Goal: Find specific page/section: Find specific page/section

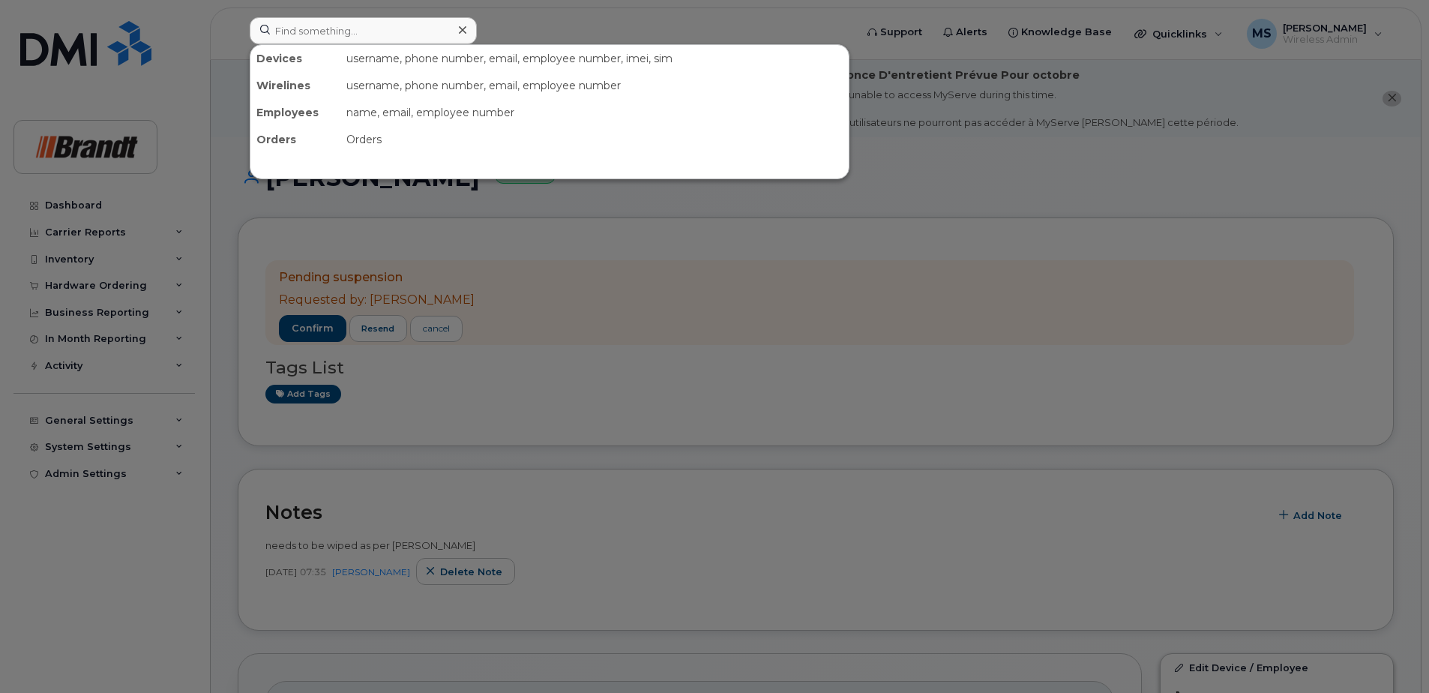
drag, startPoint x: 0, startPoint y: 0, endPoint x: 368, endPoint y: 29, distance: 369.2
click at [368, 29] on input at bounding box center [363, 30] width 227 height 27
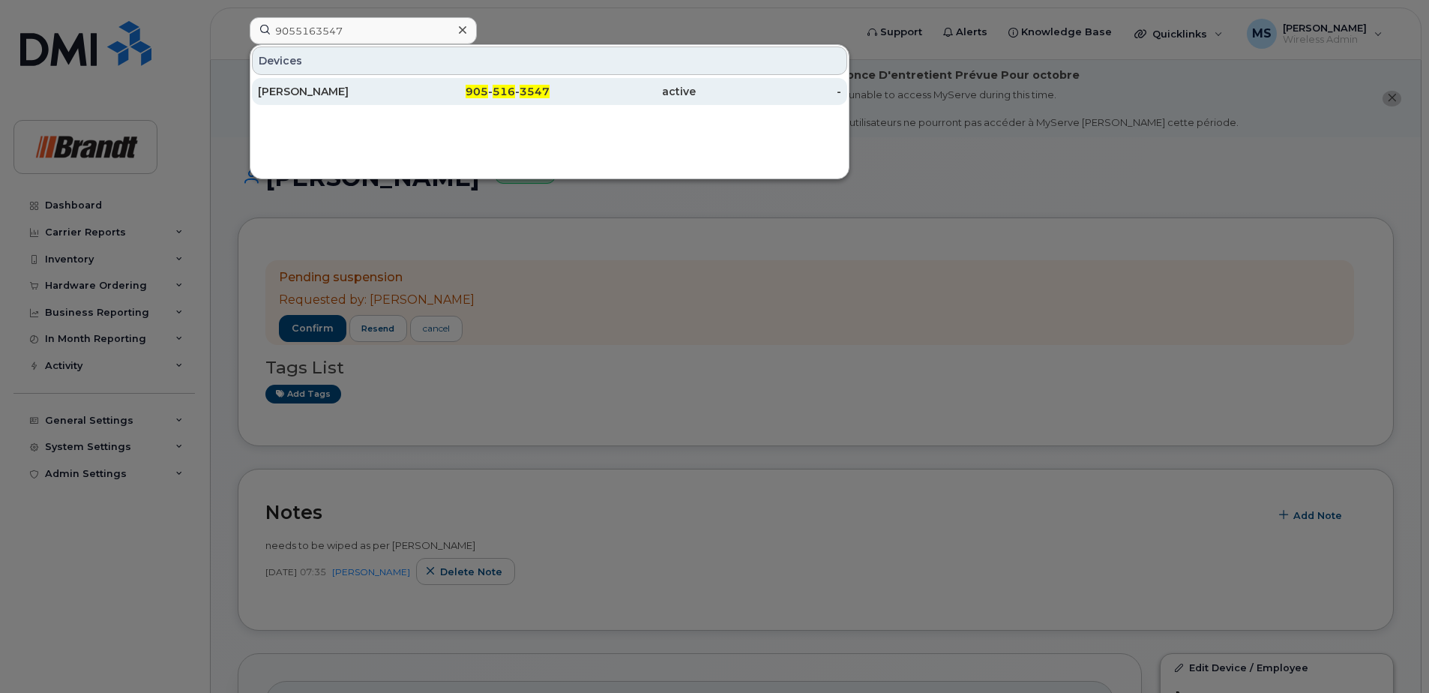
type input "9055163547"
click at [470, 98] on div "905 - 516 - 3547" at bounding box center [477, 91] width 146 height 15
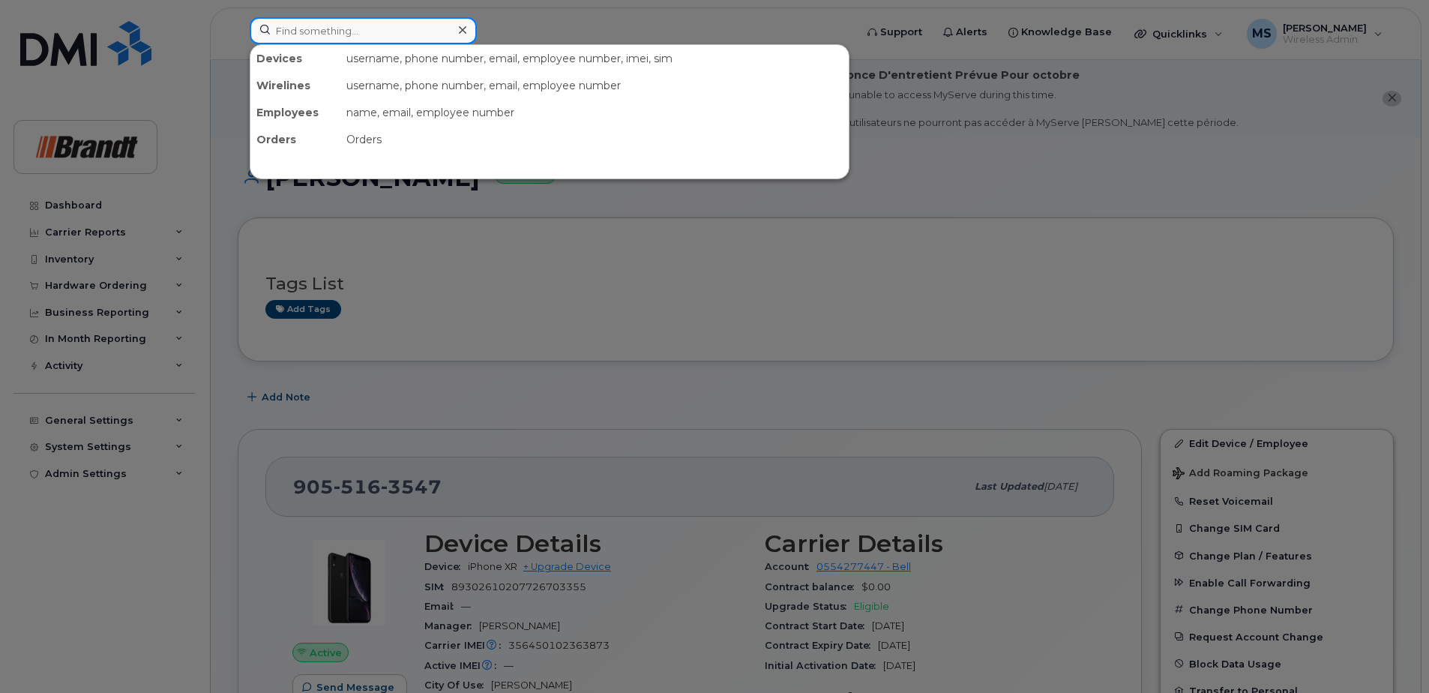
click at [385, 25] on input at bounding box center [363, 30] width 227 height 27
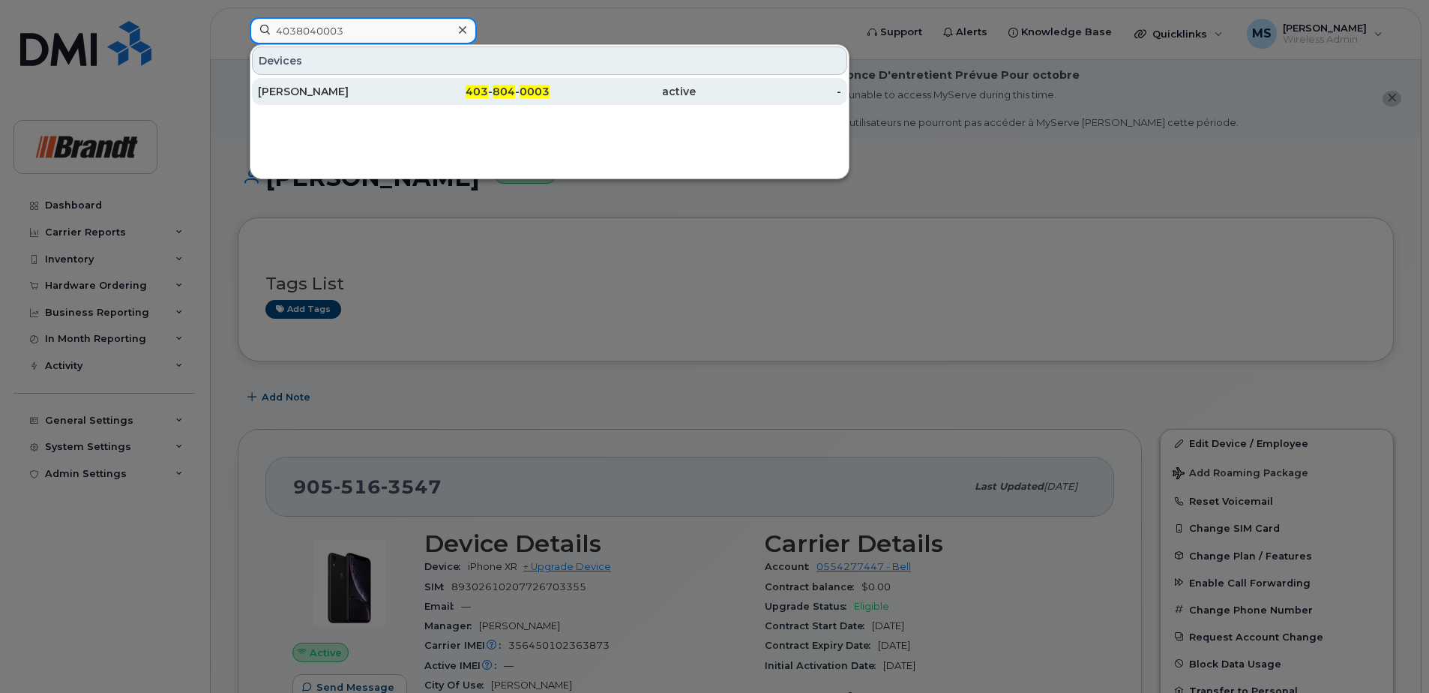
type input "4038040003"
click at [522, 92] on span "0003" at bounding box center [534, 91] width 30 height 13
